Goal: Transaction & Acquisition: Purchase product/service

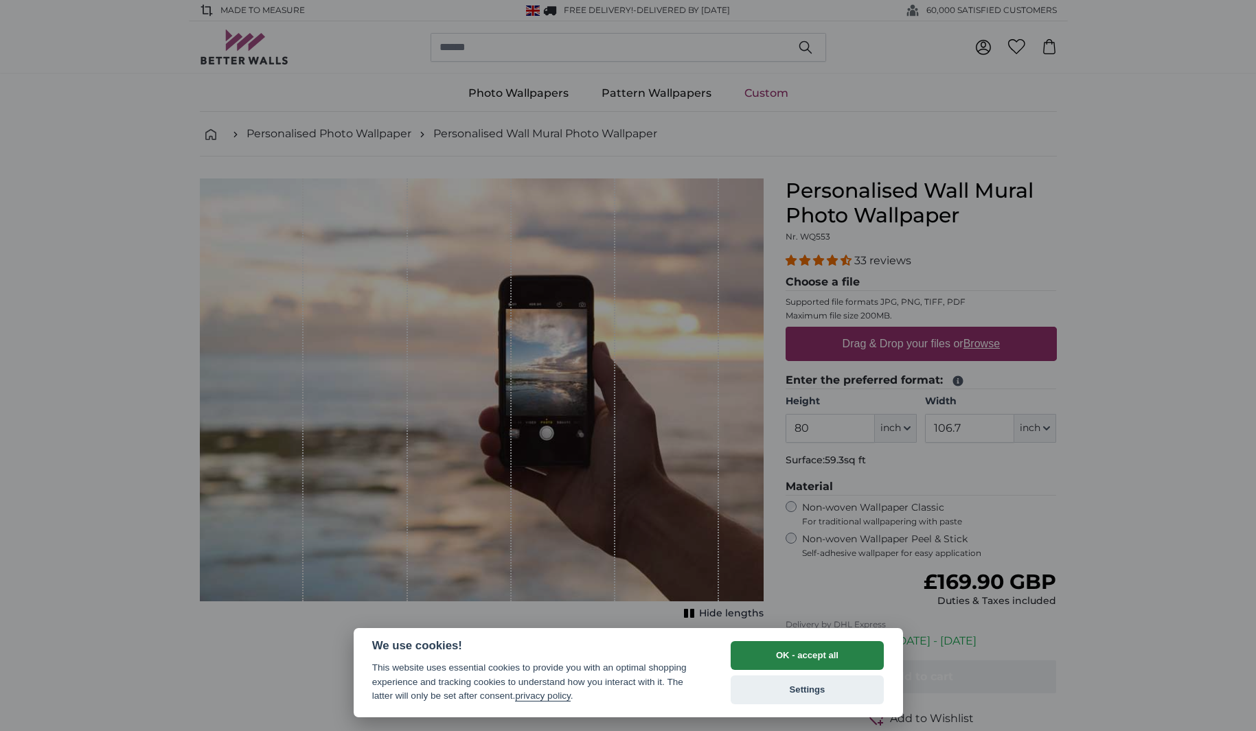
click at [753, 663] on button "OK - accept all" at bounding box center [808, 655] width 154 height 29
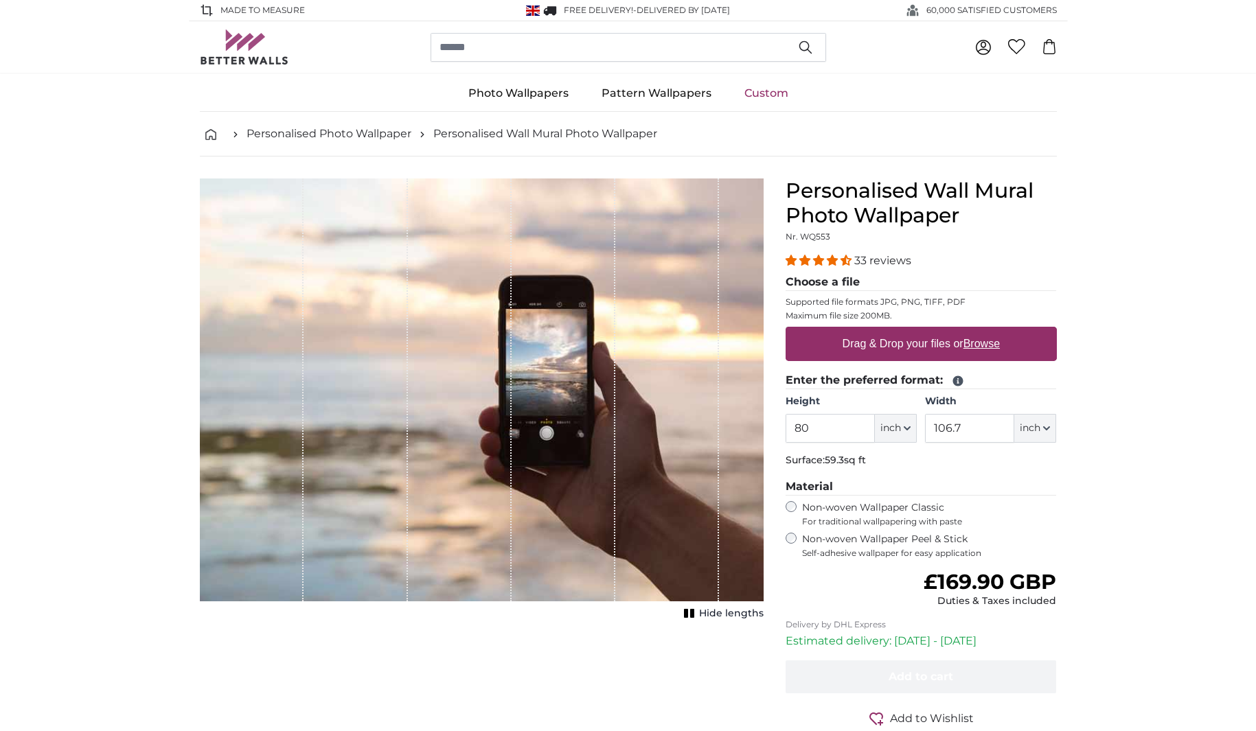
click at [881, 431] on span "inch" at bounding box center [890, 429] width 21 height 14
click at [875, 472] on link "Centimeter (cm)" at bounding box center [896, 465] width 121 height 25
type input "203.2"
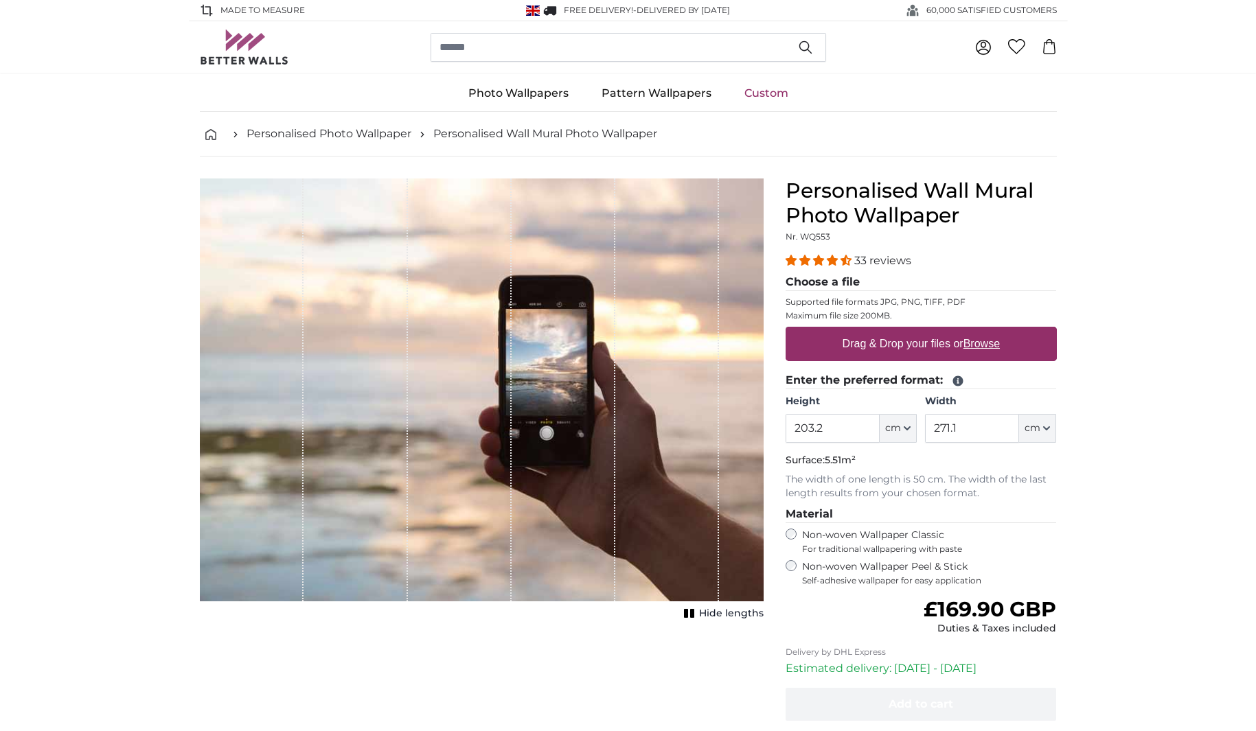
click at [1045, 433] on button "cm" at bounding box center [1037, 428] width 37 height 29
click at [1031, 461] on link "Centimeter (cm)" at bounding box center [1038, 465] width 121 height 25
drag, startPoint x: 965, startPoint y: 426, endPoint x: 901, endPoint y: 428, distance: 63.9
click at [901, 428] on div "Height 203.2 ft cm Centimeter (cm) Inches (inch) Feet (ft. in.) Width 271.1 ft …" at bounding box center [921, 419] width 271 height 48
type input "500"
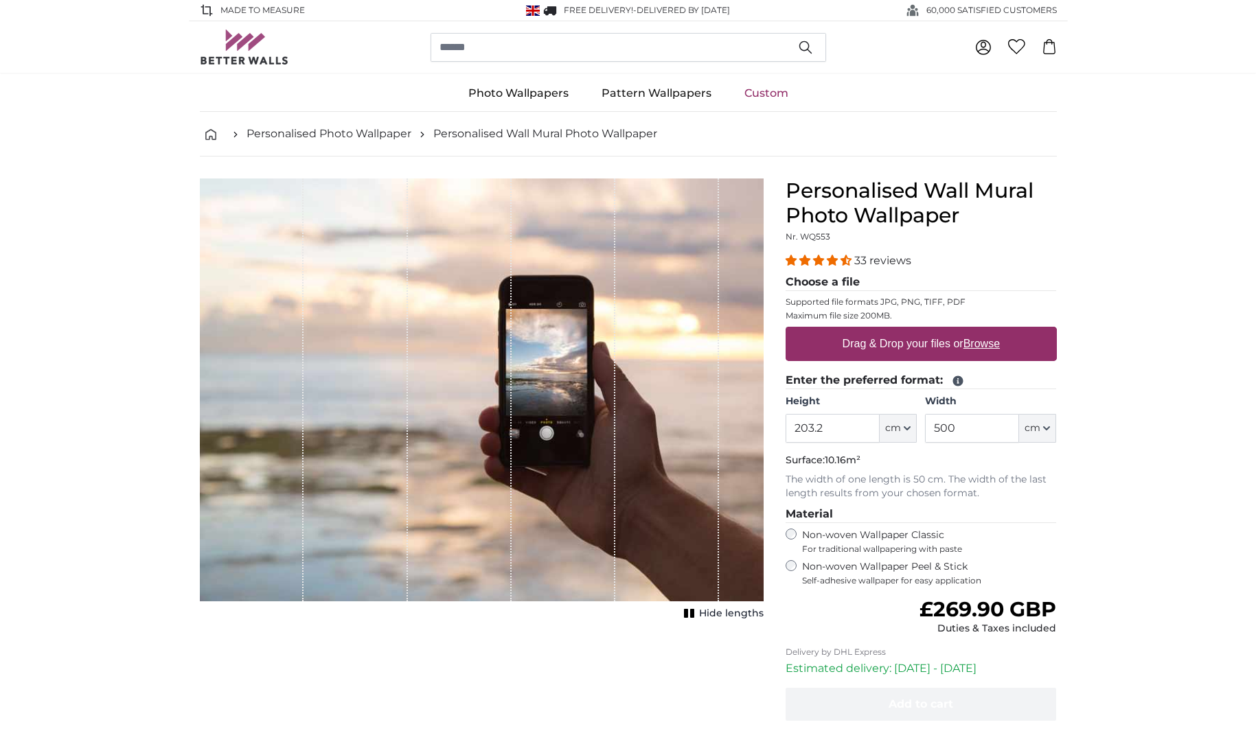
click at [1030, 496] on p "The width of one length is 50 cm. The width of the last length results from you…" at bounding box center [921, 486] width 271 height 27
click at [918, 560] on label "Non-woven Wallpaper Peel & Stick Self-adhesive wallpaper for easy application" at bounding box center [929, 573] width 255 height 26
